Goal: Information Seeking & Learning: Learn about a topic

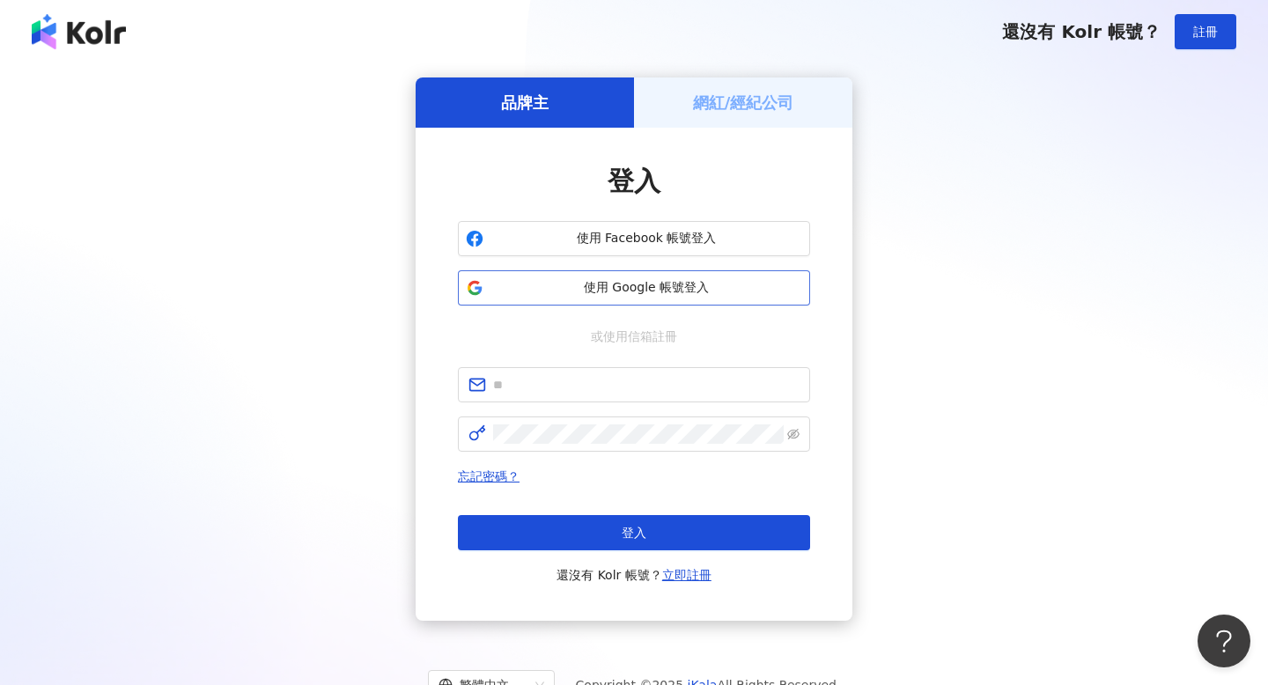
click at [557, 272] on button "使用 Google 帳號登入" at bounding box center [634, 287] width 352 height 35
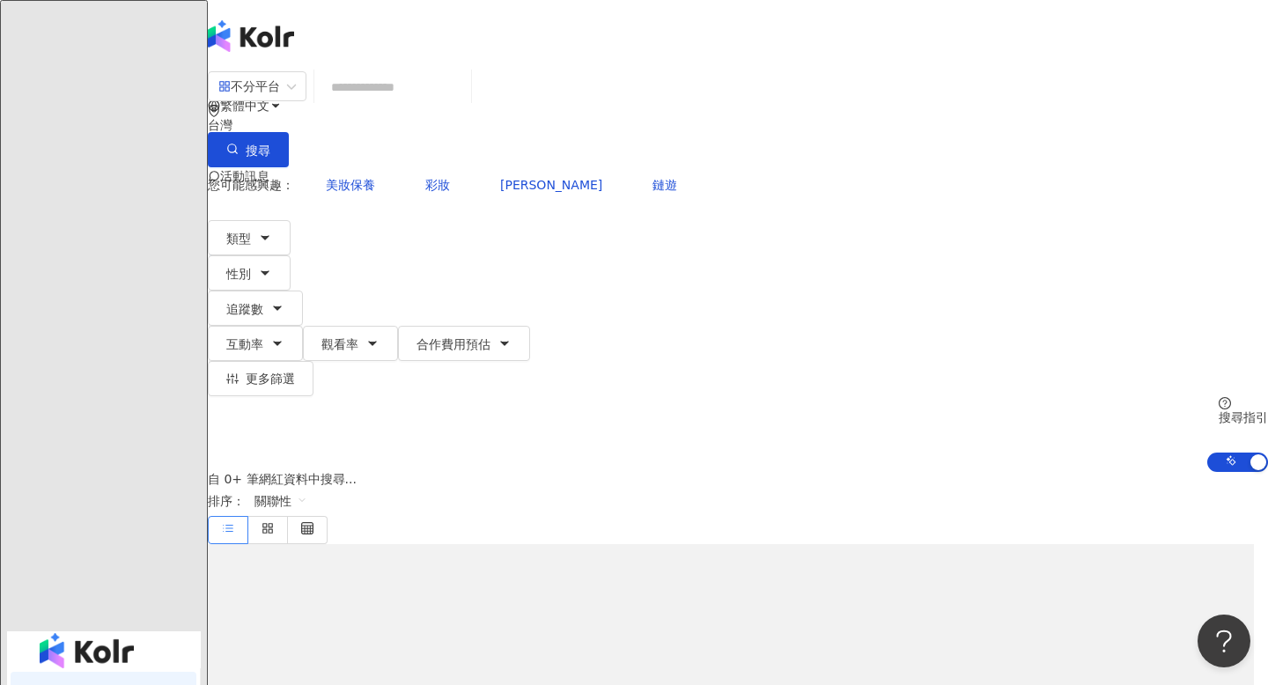
click at [544, 124] on div "不分平台 台灣 搜尋" at bounding box center [738, 118] width 1060 height 97
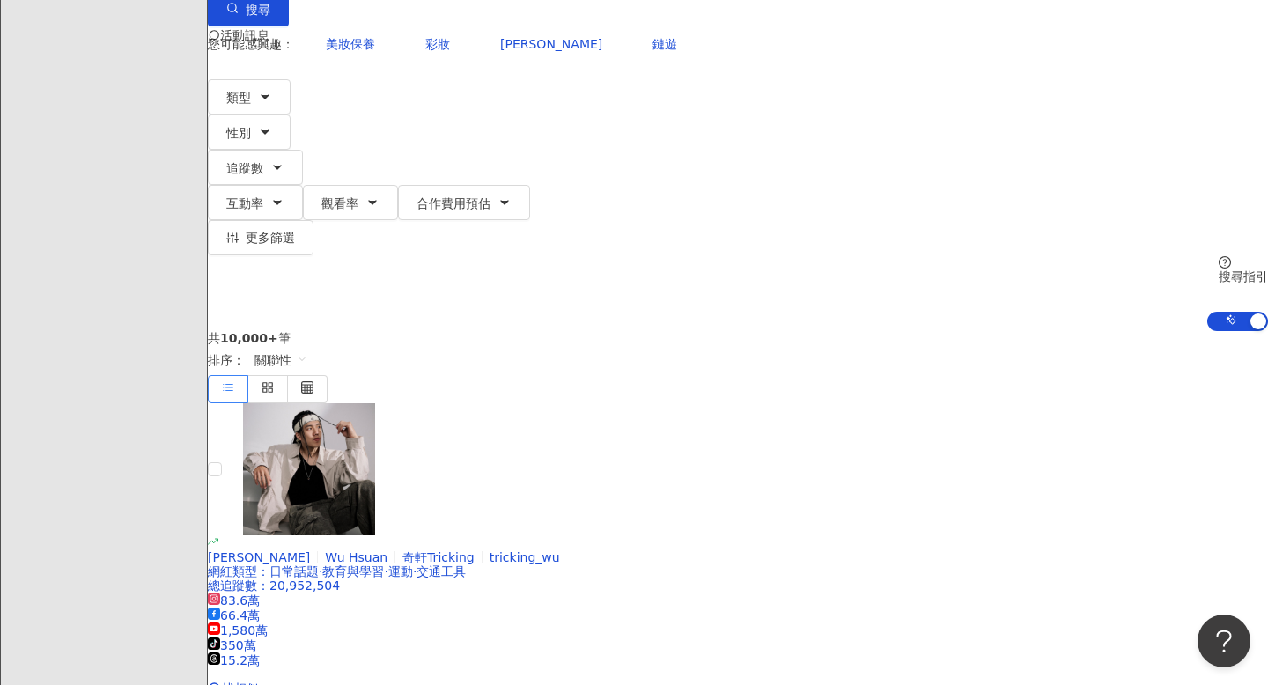
scroll to position [225, 0]
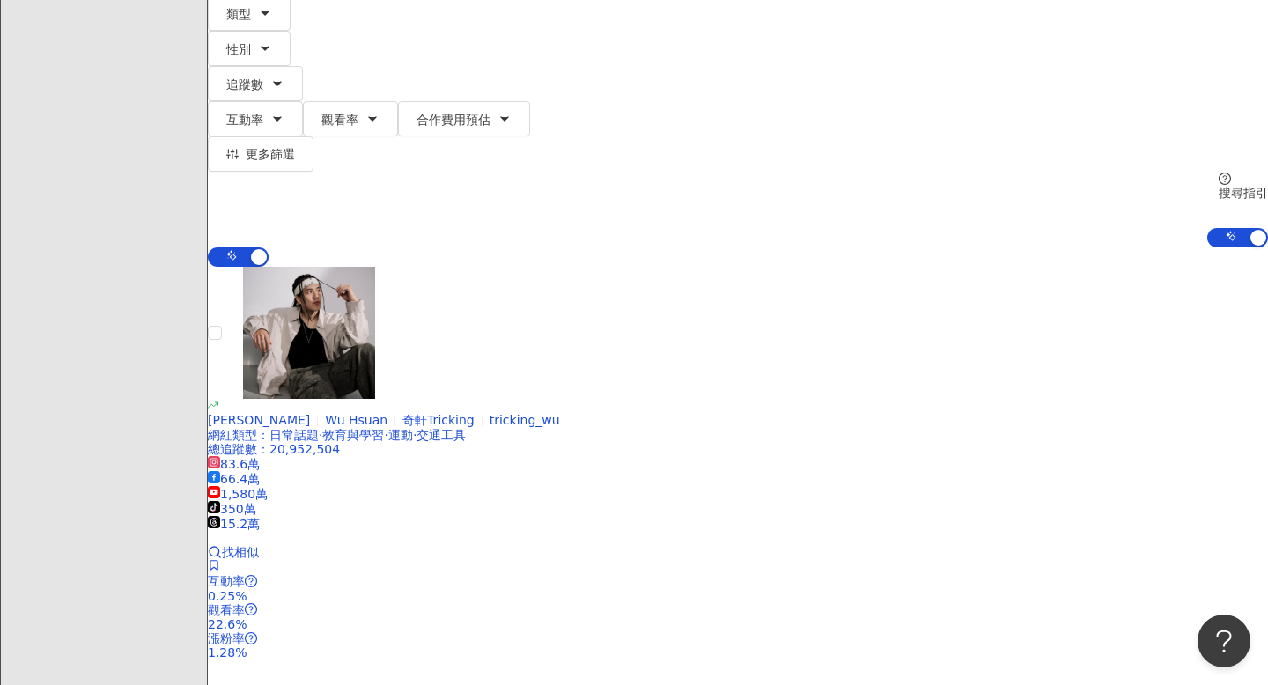
click at [420, 399] on div "吳奇軒 Wu Hsuan 奇軒Tricking tricking_wu 網紅類型 ： 日常話題 · 教育與學習 · 運動 · 交通工具 總追蹤數 ： 20,9…" at bounding box center [738, 479] width 1060 height 160
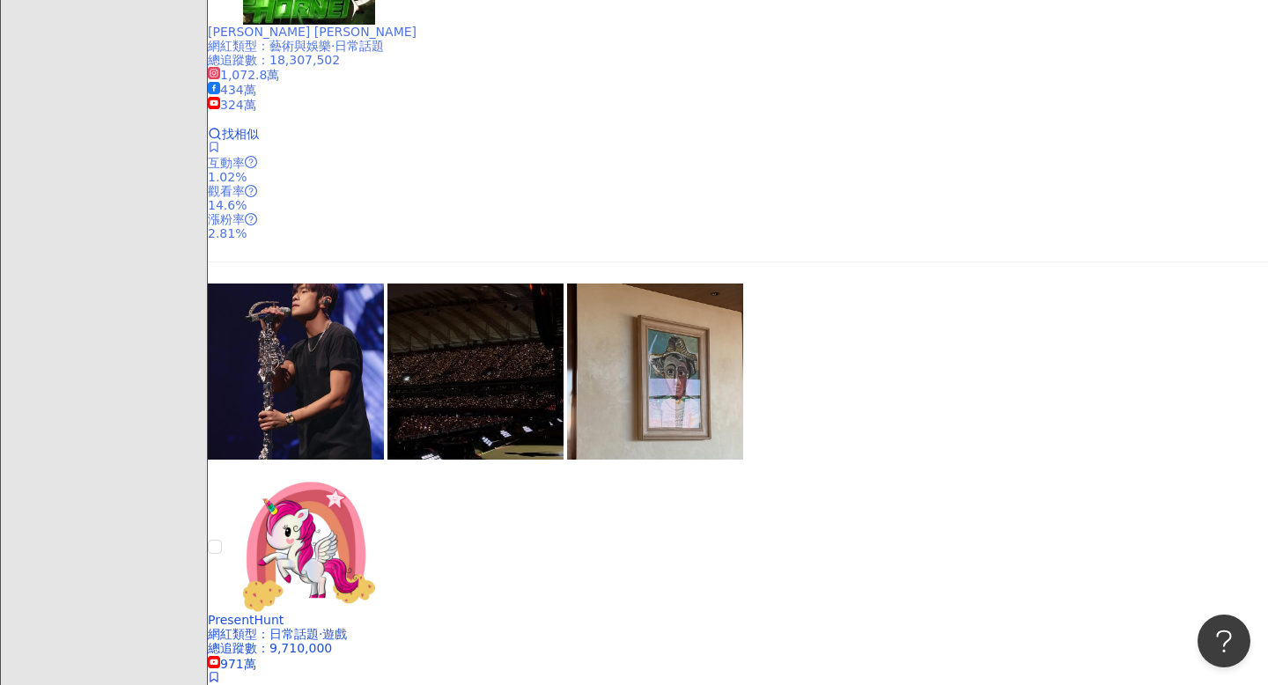
scroll to position [1552, 0]
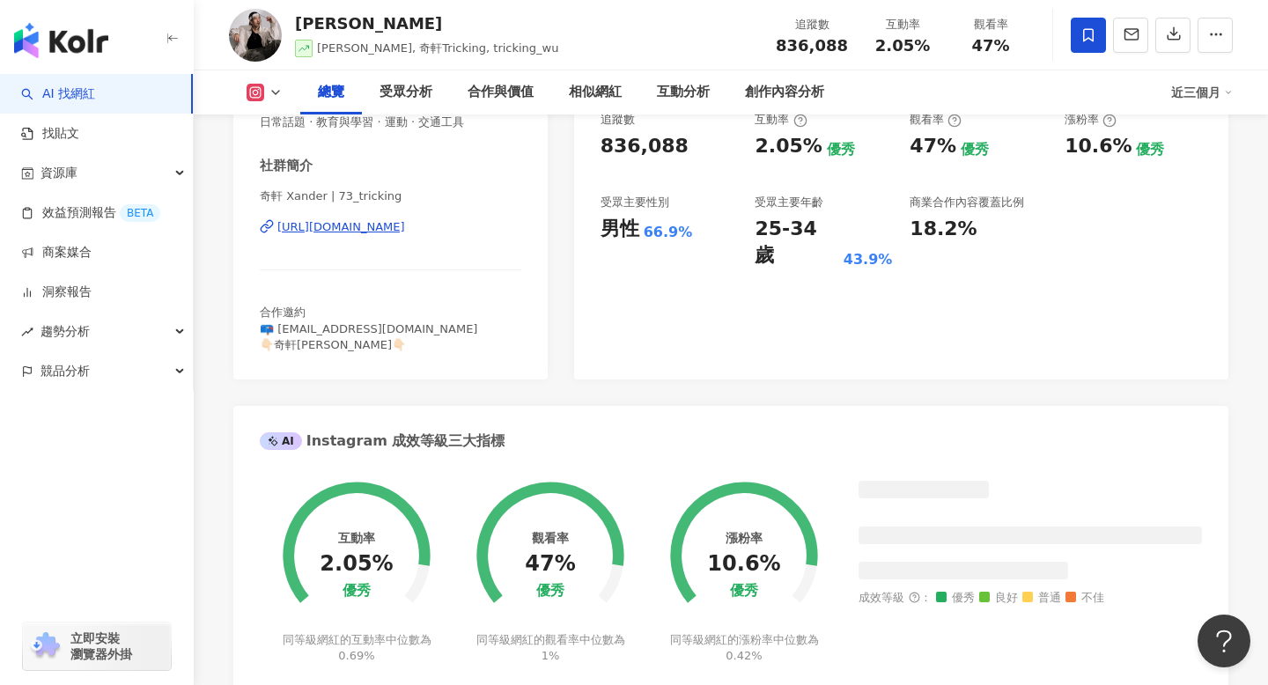
scroll to position [1048, 0]
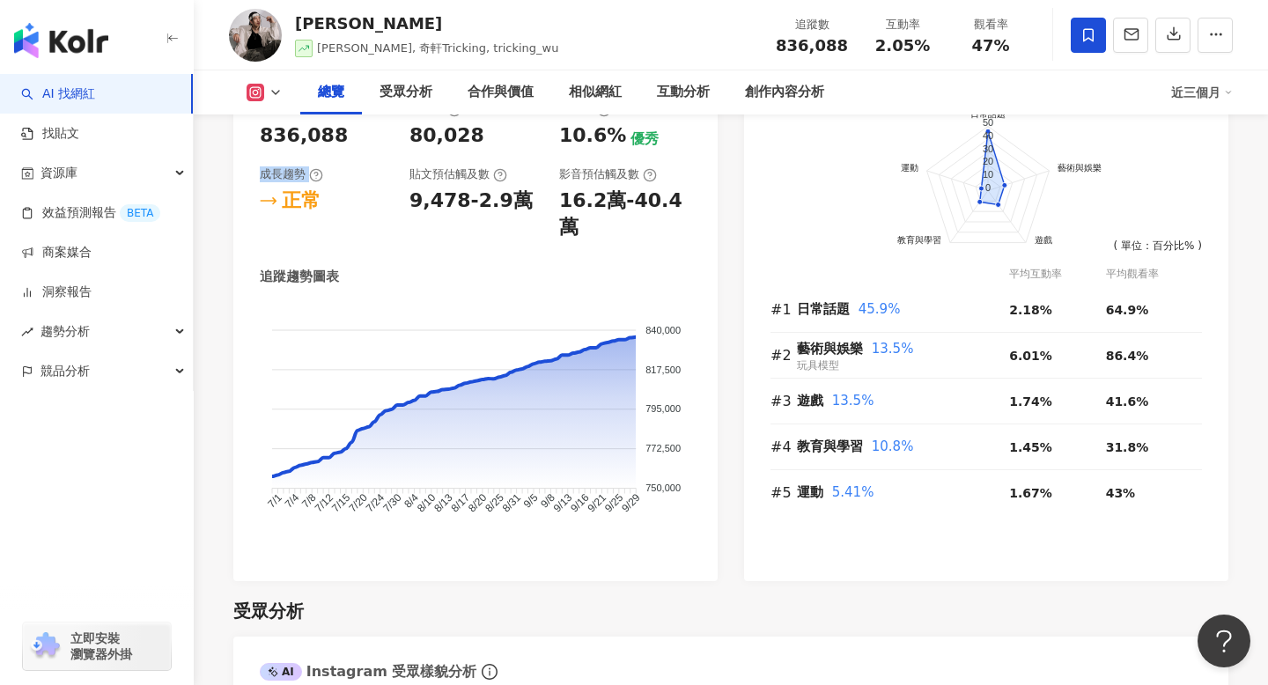
drag, startPoint x: 259, startPoint y: 179, endPoint x: 312, endPoint y: 181, distance: 52.9
click at [312, 181] on div "成長趨勢" at bounding box center [291, 174] width 63 height 16
copy div "成長趨勢"
drag, startPoint x: 312, startPoint y: 201, endPoint x: 366, endPoint y: 201, distance: 54.6
click at [366, 201] on div "正常" at bounding box center [326, 201] width 132 height 27
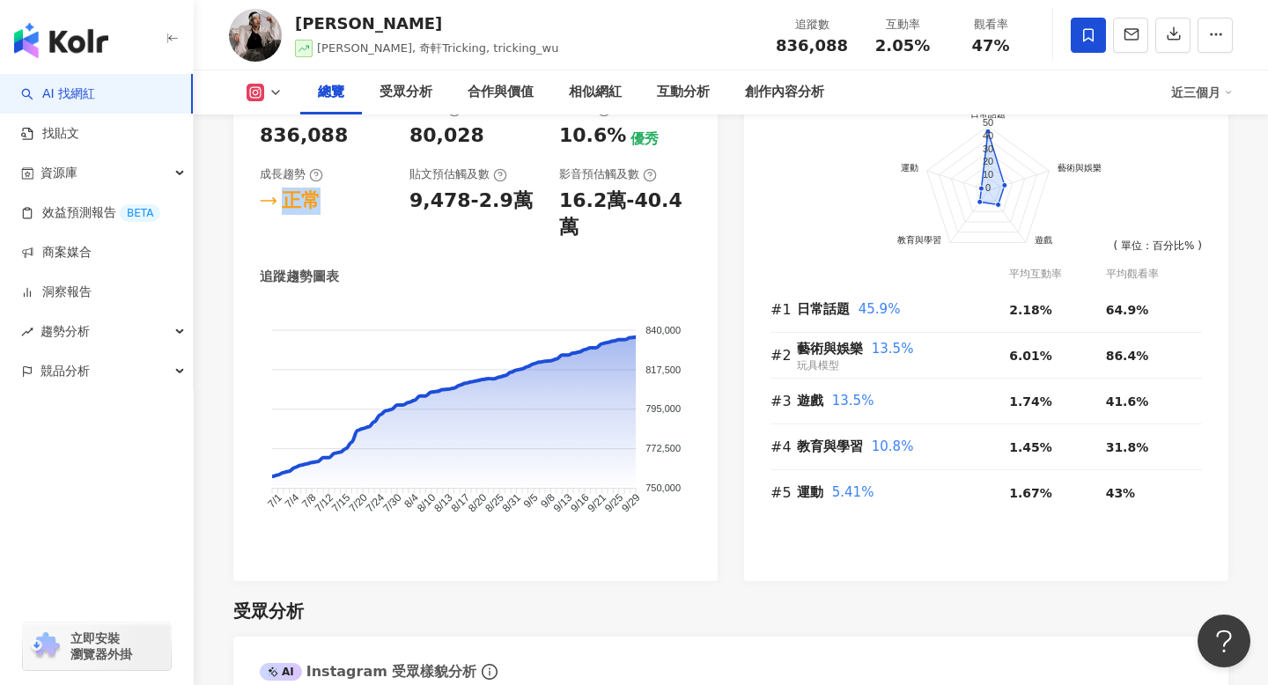
copy div "正常"
